Goal: Task Accomplishment & Management: Manage account settings

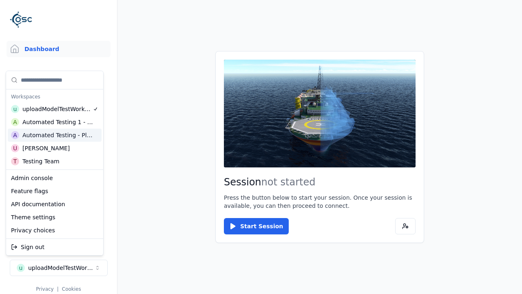
click at [55, 135] on div "Automated Testing - Playwright" at bounding box center [57, 135] width 71 height 8
click at [261, 147] on html "Support Dashboard Assets 3D Models Scenes Datasets Recordings Support Documenta…" at bounding box center [261, 147] width 522 height 294
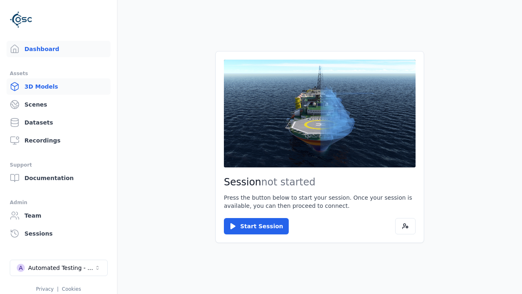
click at [58, 86] on link "3D Models" at bounding box center [59, 86] width 104 height 16
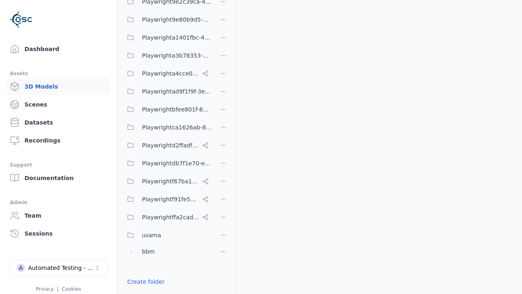
click at [143, 281] on link "Create folder" at bounding box center [146, 281] width 38 height 8
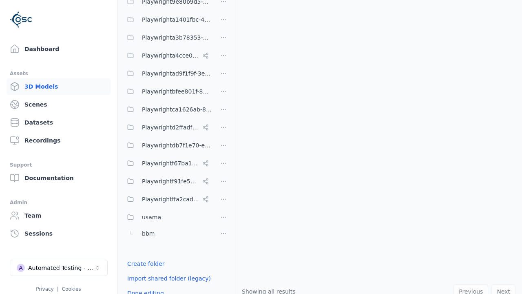
click at [136, 285] on button "Done editing" at bounding box center [145, 292] width 46 height 15
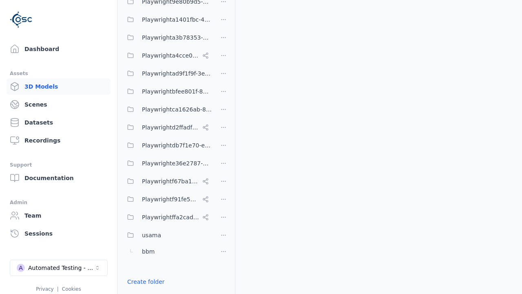
click at [223, 163] on html "Support Dashboard Assets 3D Models Scenes Datasets Recordings Support Documenta…" at bounding box center [261, 147] width 522 height 294
click at [223, 206] on div "Rename" at bounding box center [226, 205] width 55 height 13
